Goal: Check status

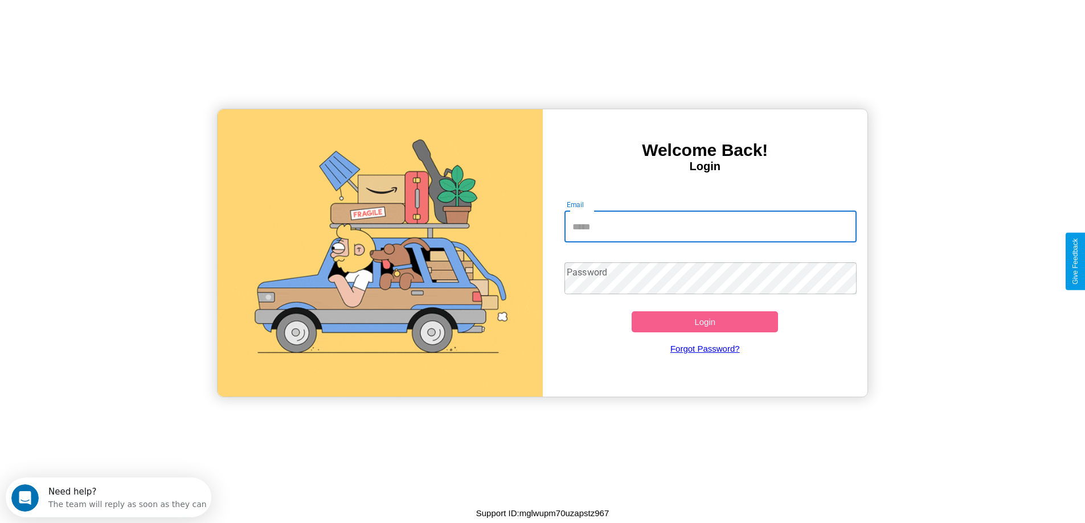
click at [710, 227] on input "Email" at bounding box center [710, 227] width 292 height 32
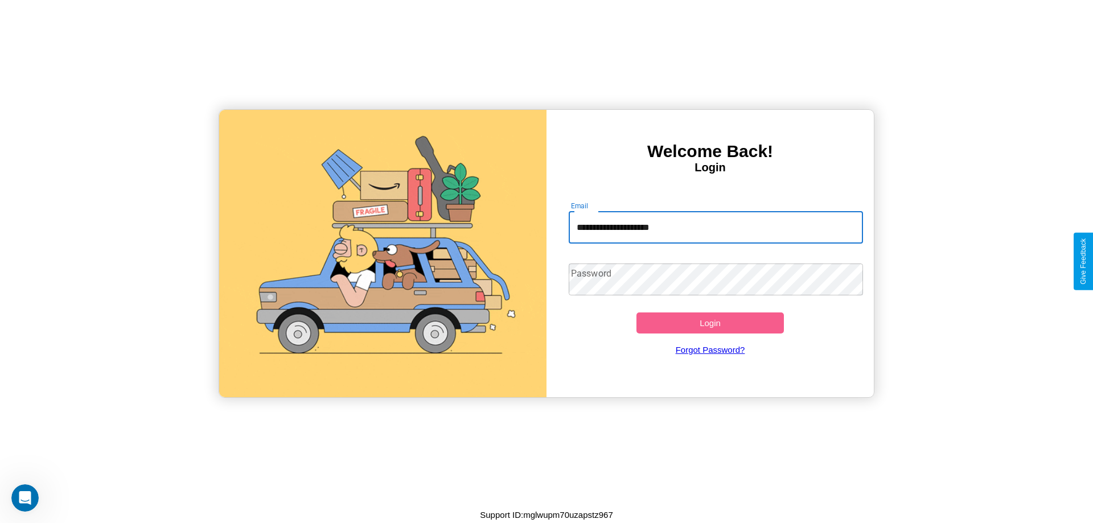
type input "**********"
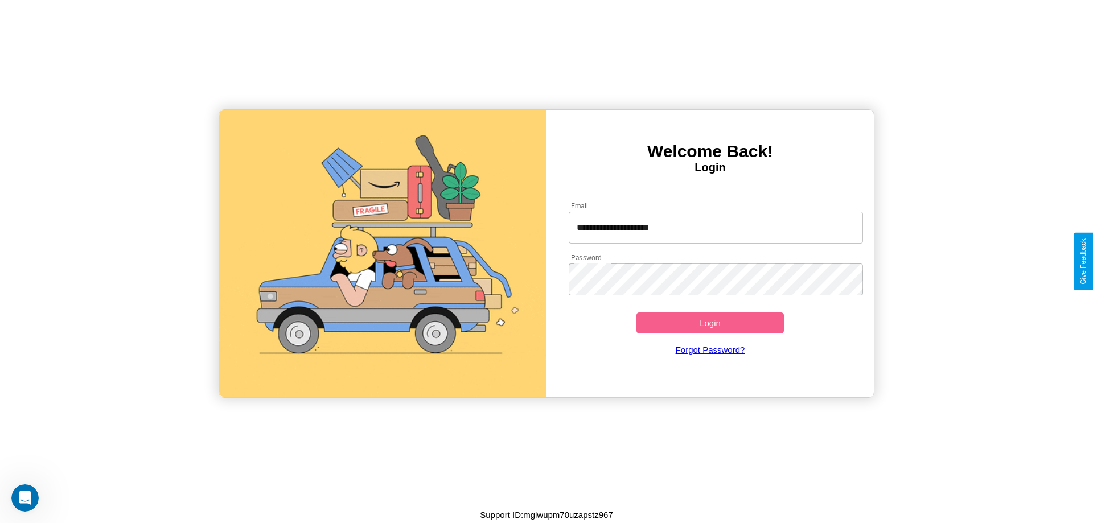
click at [710, 323] on button "Login" at bounding box center [710, 323] width 147 height 21
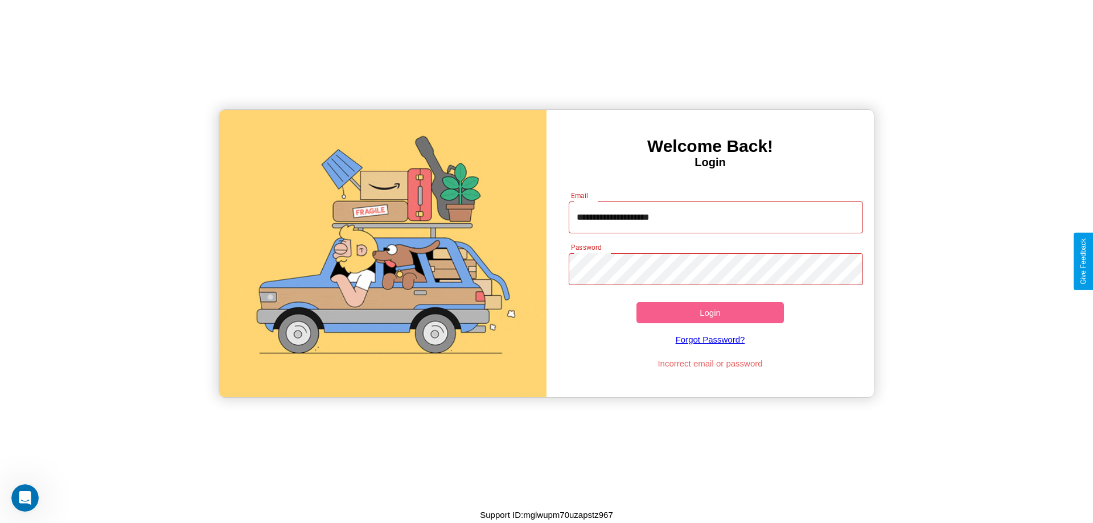
click at [710, 313] on button "Login" at bounding box center [710, 312] width 147 height 21
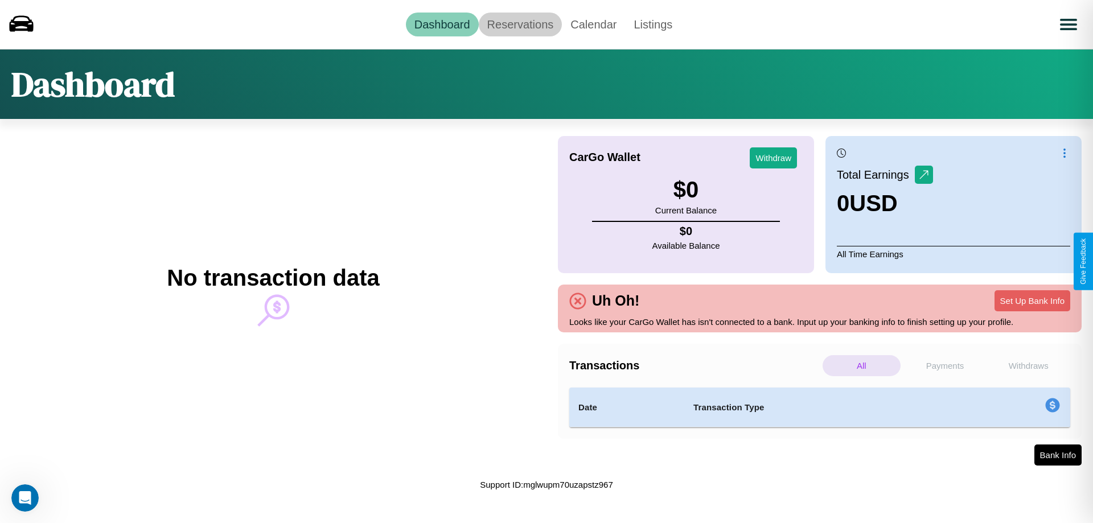
click at [520, 24] on link "Reservations" at bounding box center [521, 25] width 84 height 24
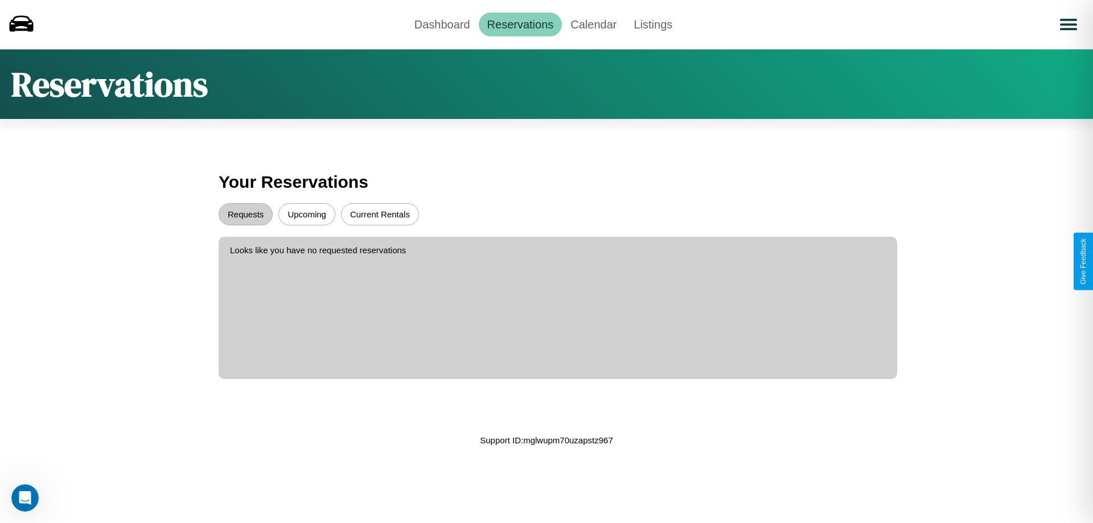
click at [307, 214] on button "Upcoming" at bounding box center [306, 214] width 57 height 22
click at [245, 214] on button "Requests" at bounding box center [246, 214] width 54 height 22
click at [442, 24] on link "Dashboard" at bounding box center [442, 25] width 73 height 24
